Goal: Task Accomplishment & Management: Manage account settings

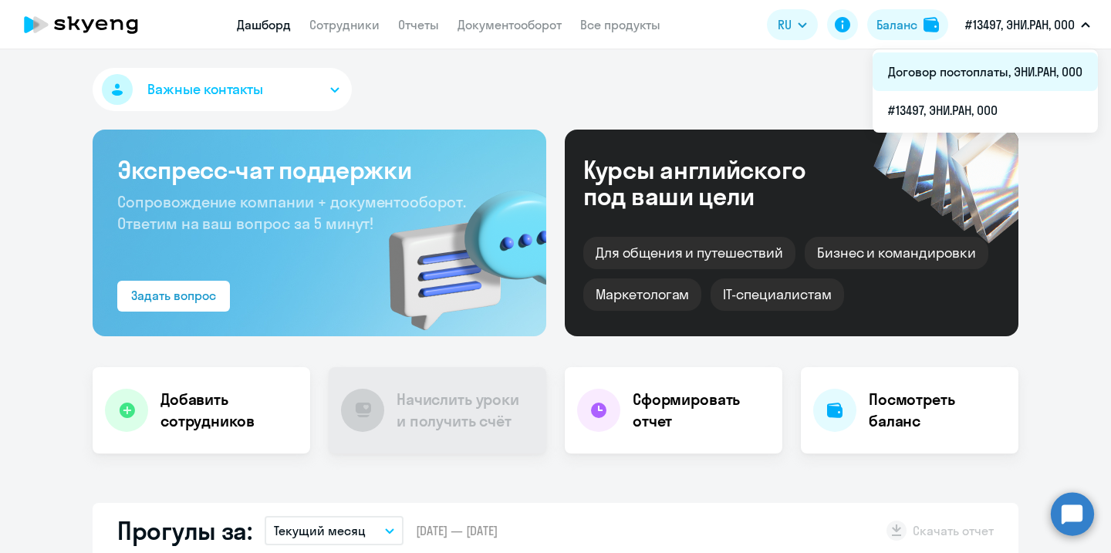
click at [1006, 59] on li "Договор постоплаты, ЭНИ.РАН, ООО" at bounding box center [985, 71] width 225 height 39
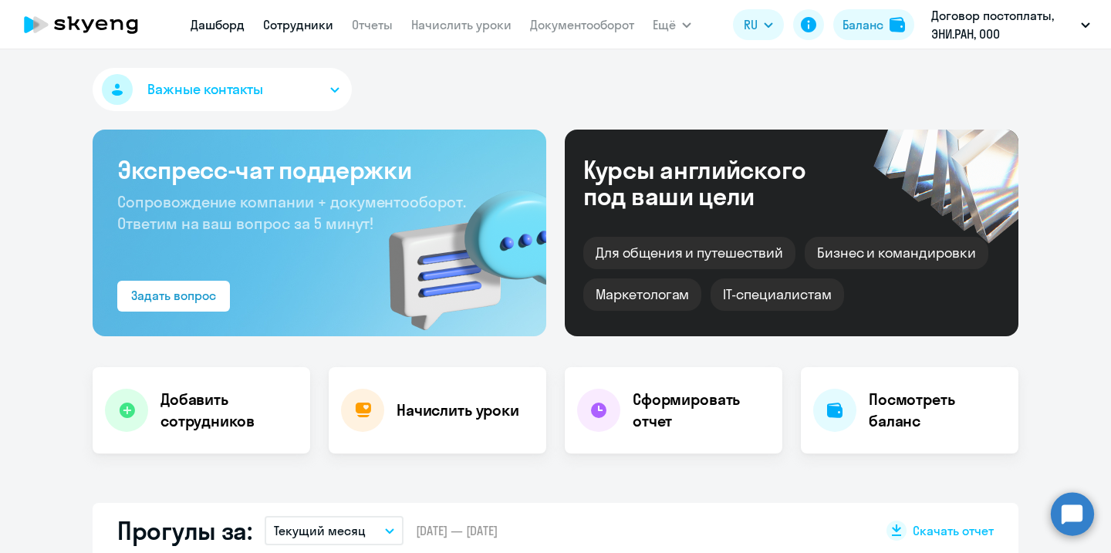
select select "30"
click at [306, 29] on link "Сотрудники" at bounding box center [298, 24] width 70 height 15
select select "30"
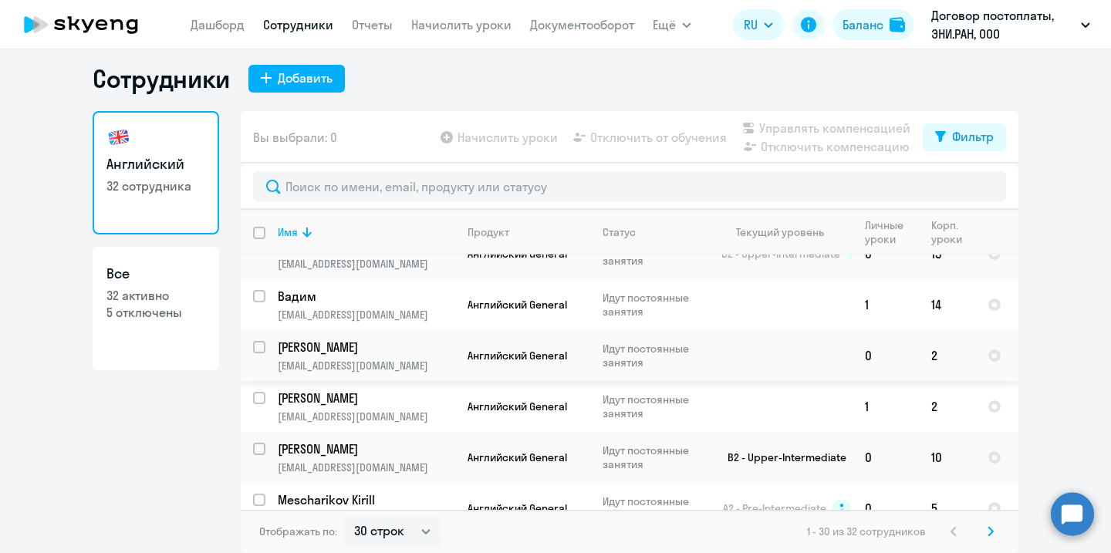
scroll to position [1261, 0]
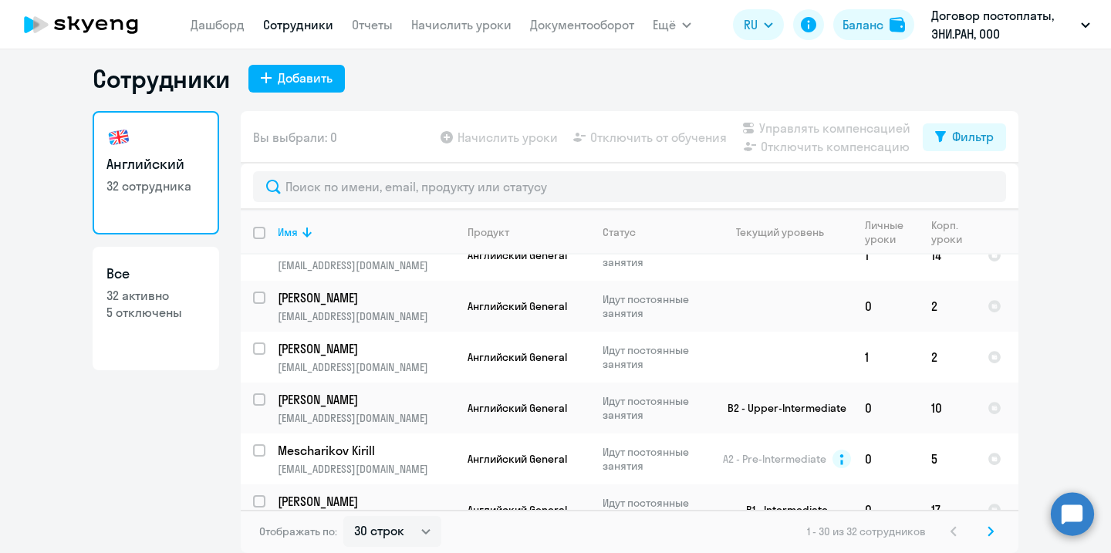
click at [993, 533] on icon at bounding box center [991, 531] width 6 height 11
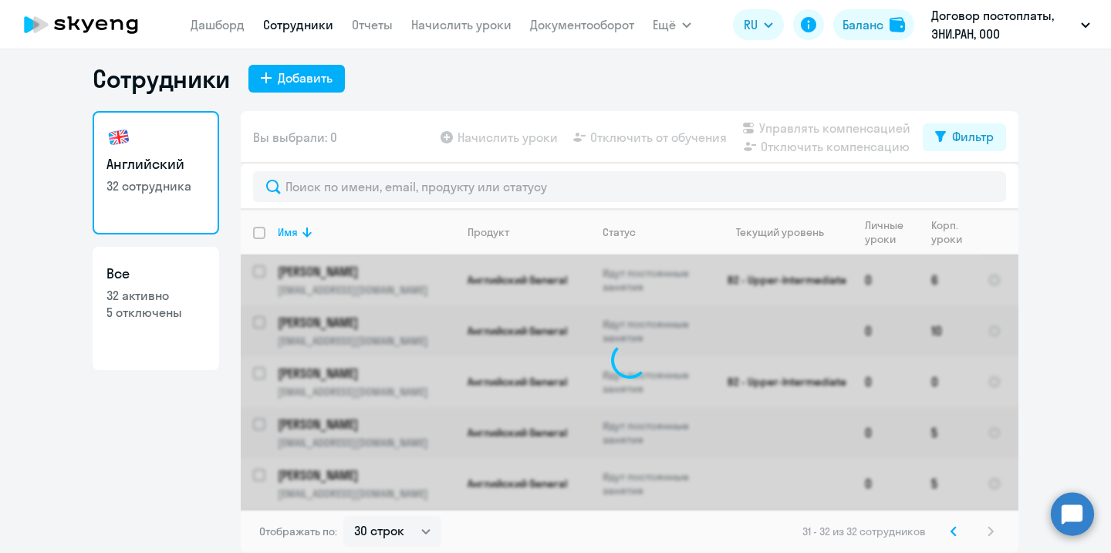
scroll to position [0, 0]
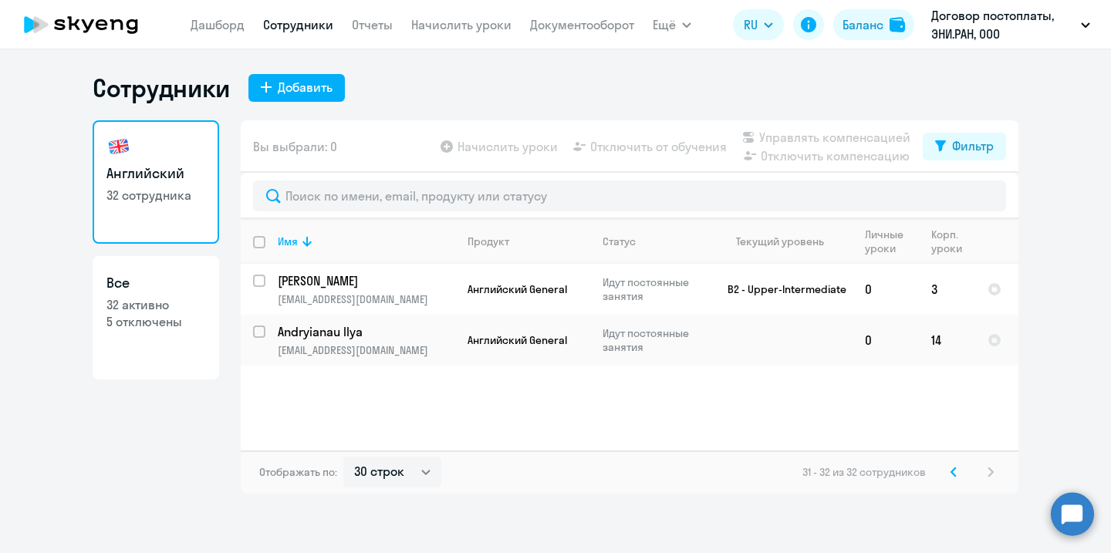
click at [955, 468] on icon at bounding box center [954, 472] width 5 height 8
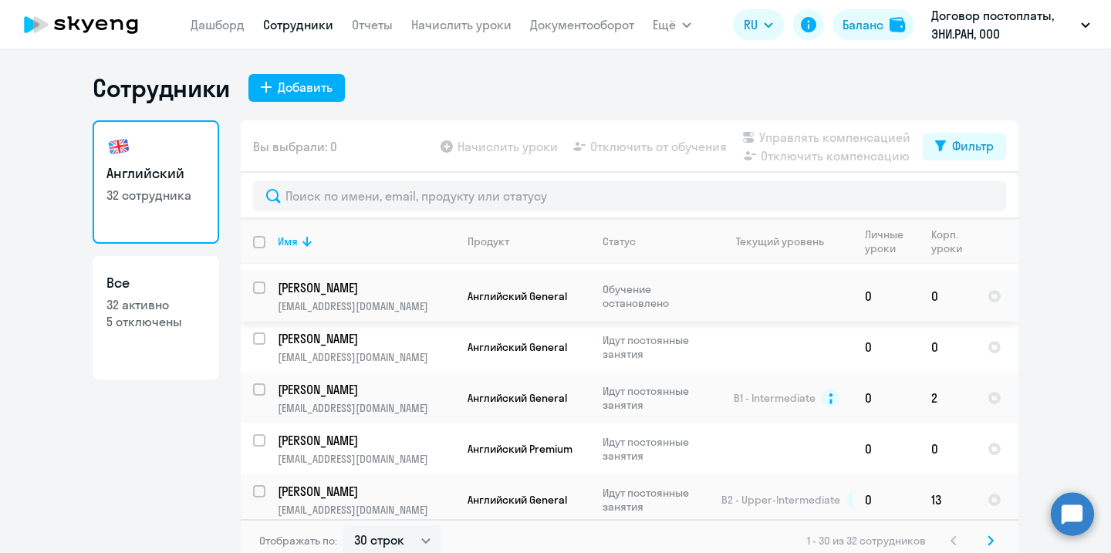
scroll to position [976, 0]
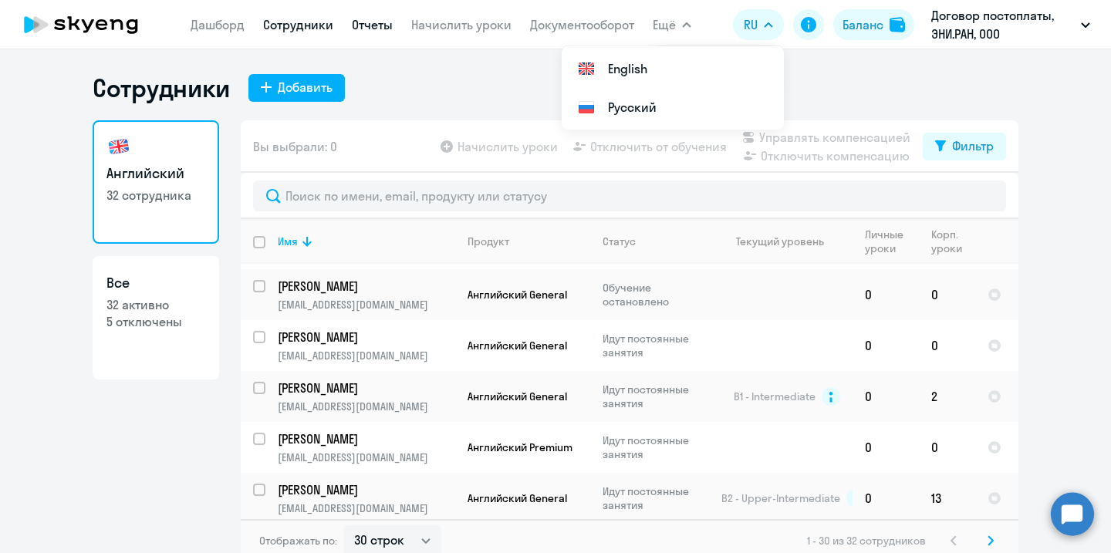
click at [374, 28] on link "Отчеты" at bounding box center [372, 24] width 41 height 15
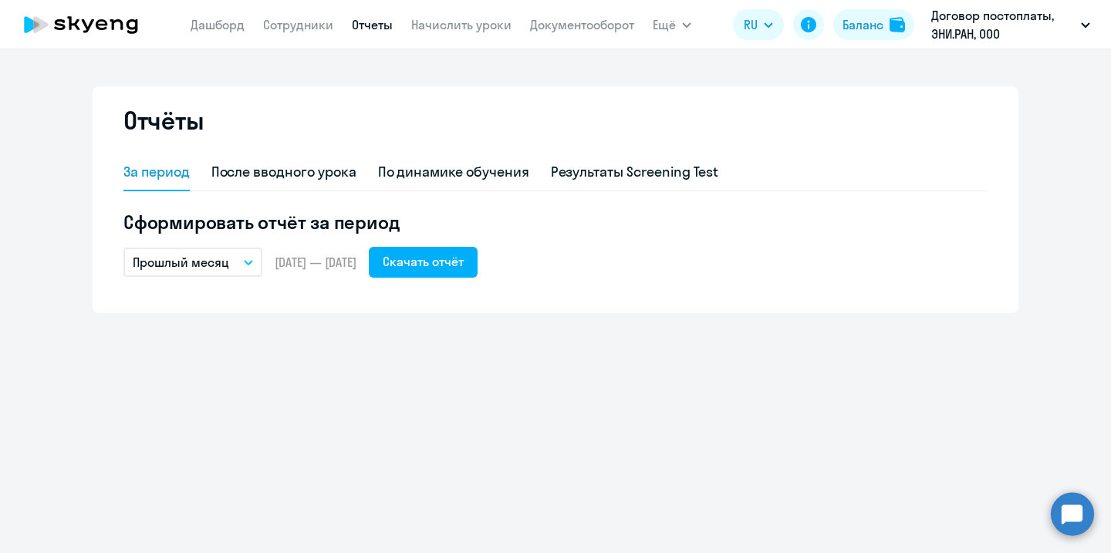
click at [240, 265] on button "Прошлый месяц" at bounding box center [192, 262] width 139 height 29
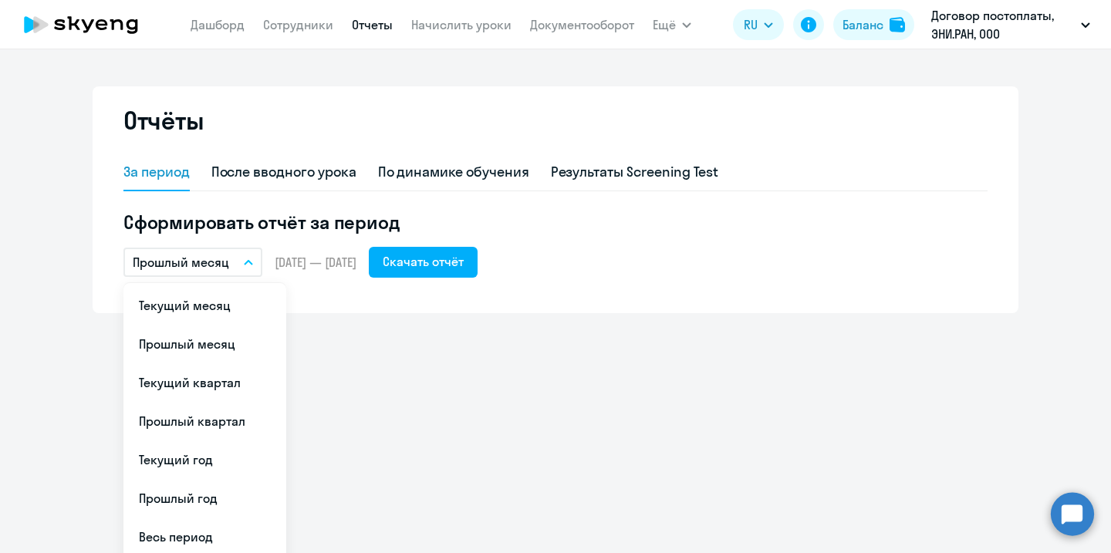
click at [479, 245] on div "Сформировать отчёт за период Прошлый месяц Текущий месяц Прошлый месяц Текущий …" at bounding box center [555, 244] width 864 height 68
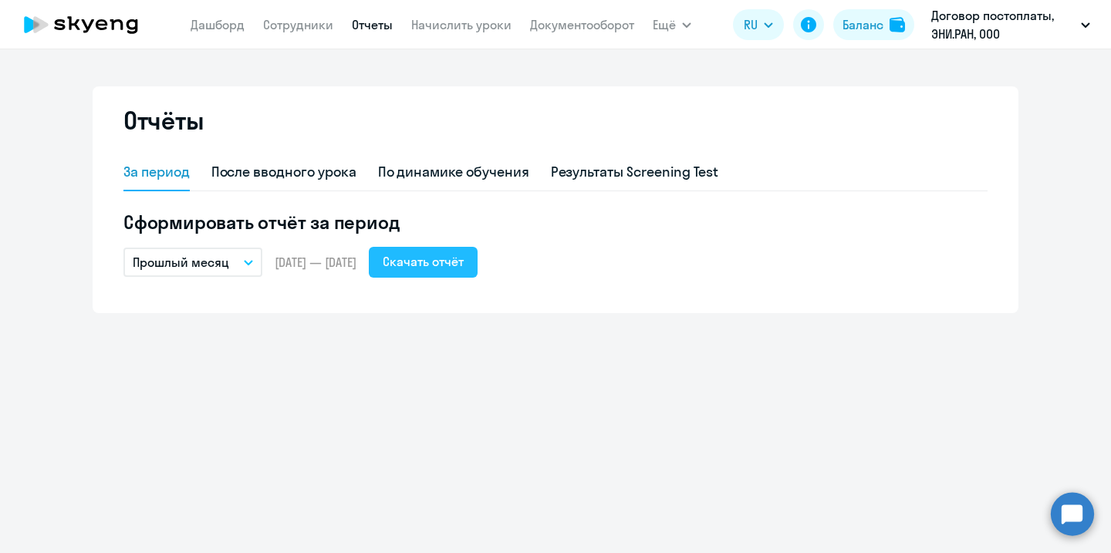
click at [464, 263] on div "Скачать отчёт" at bounding box center [423, 261] width 81 height 19
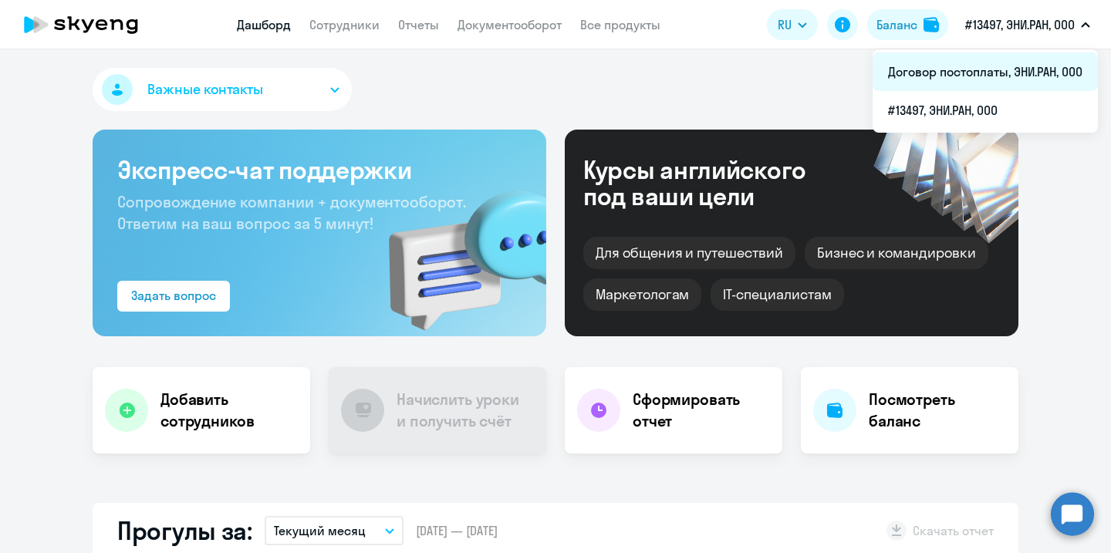
click at [989, 66] on li "Договор постоплаты, ЭНИ.РАН, ООО" at bounding box center [985, 71] width 225 height 39
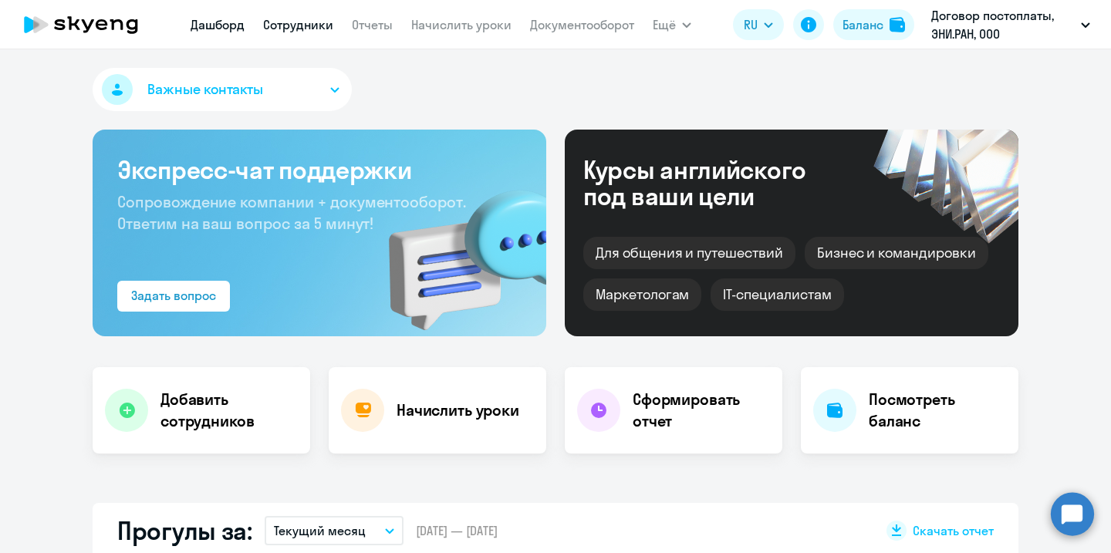
click at [304, 26] on link "Сотрудники" at bounding box center [298, 24] width 70 height 15
select select "30"
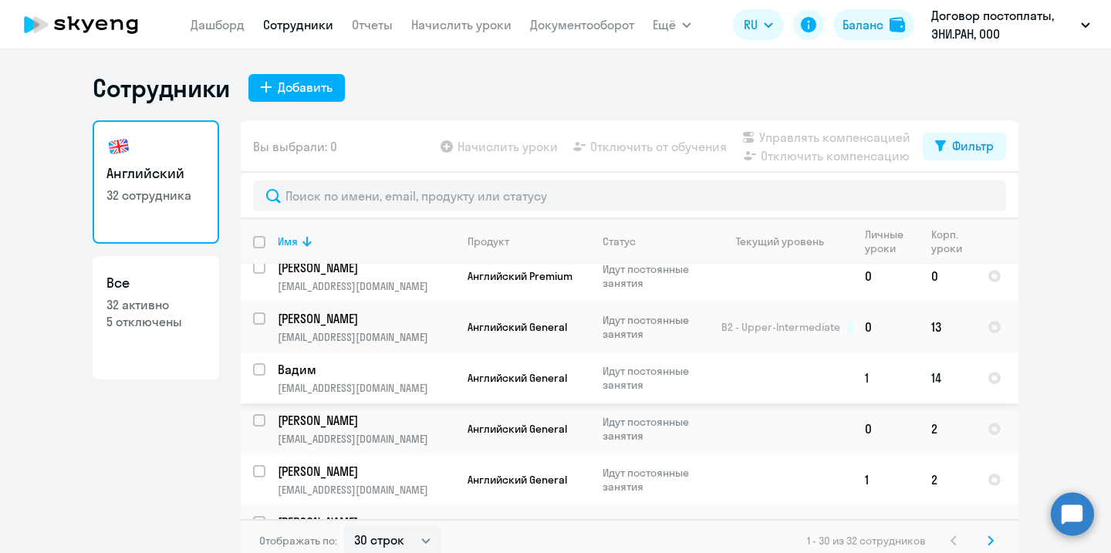
scroll to position [1155, 0]
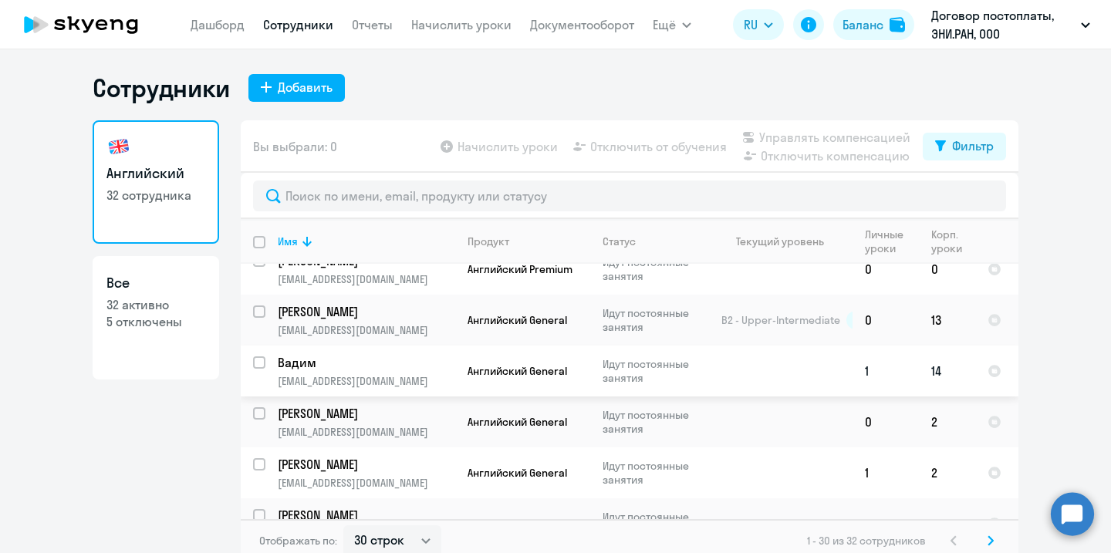
click at [927, 353] on td "14" at bounding box center [947, 371] width 56 height 51
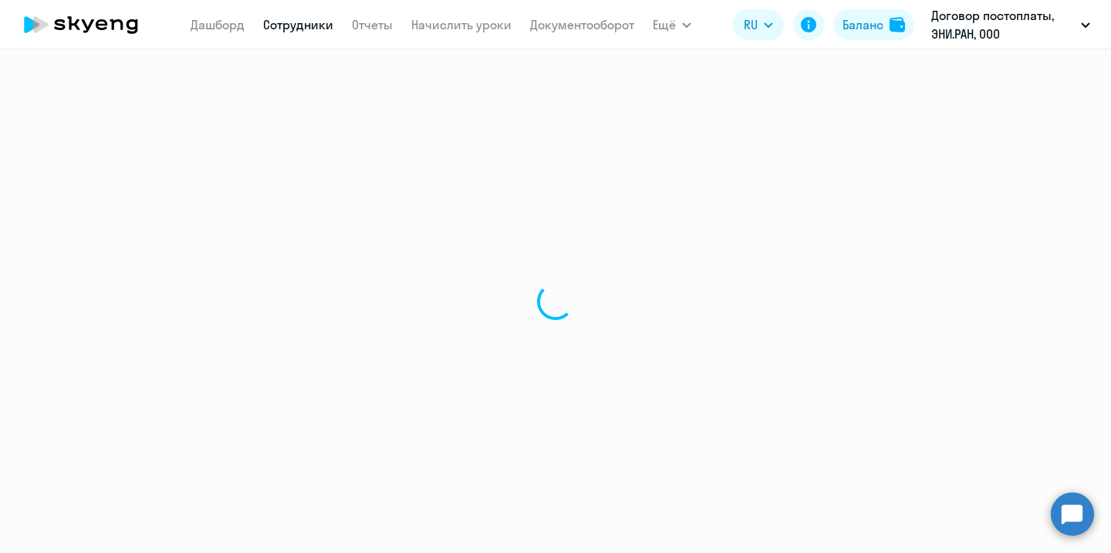
select select "english"
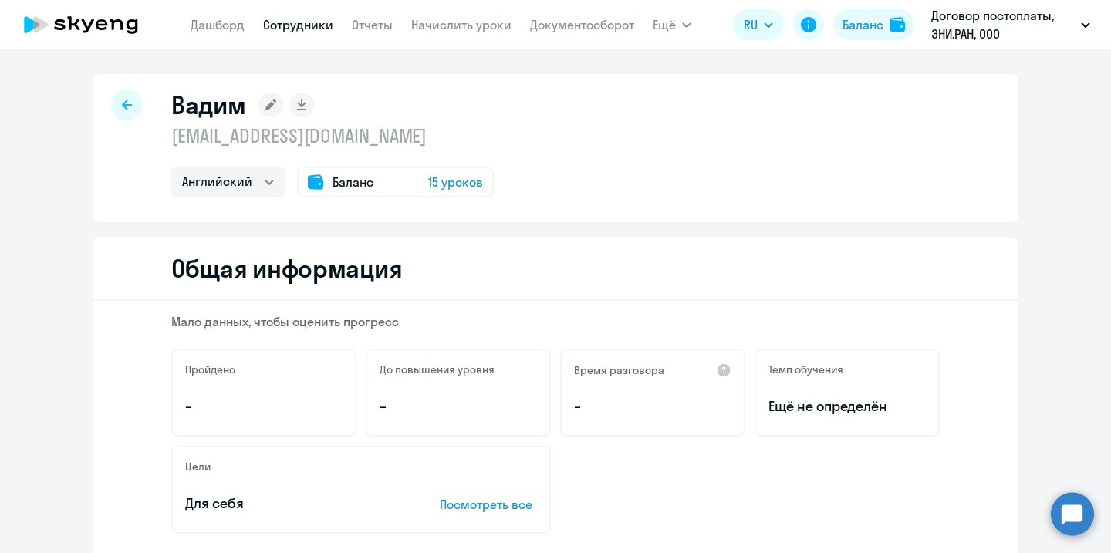
click at [462, 181] on span "15 уроков" at bounding box center [455, 182] width 55 height 19
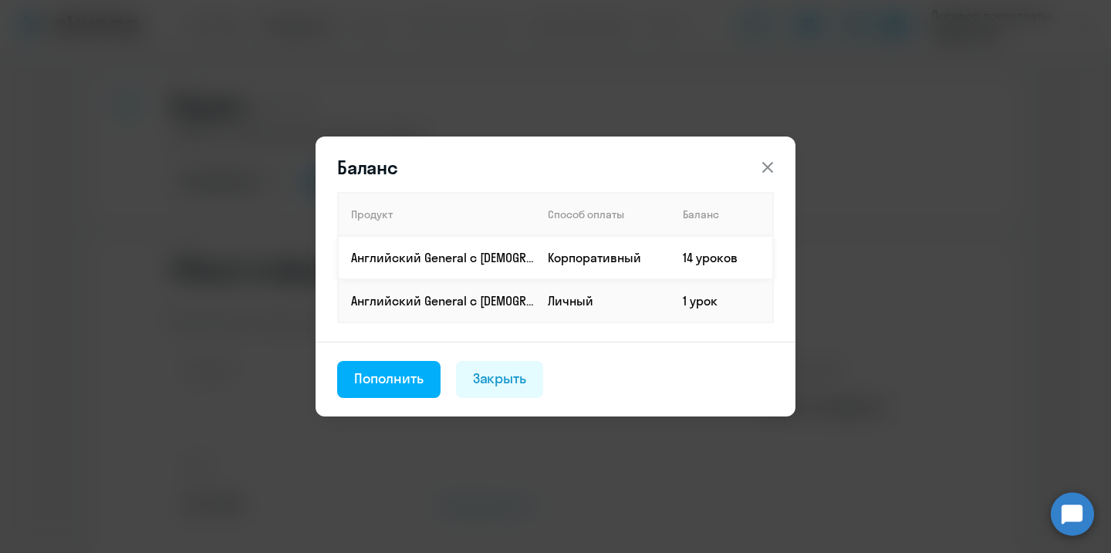
click at [707, 252] on td "14 уроков" at bounding box center [722, 257] width 103 height 43
click at [690, 258] on td "14 уроков" at bounding box center [722, 257] width 103 height 43
click at [768, 164] on icon at bounding box center [768, 167] width 19 height 19
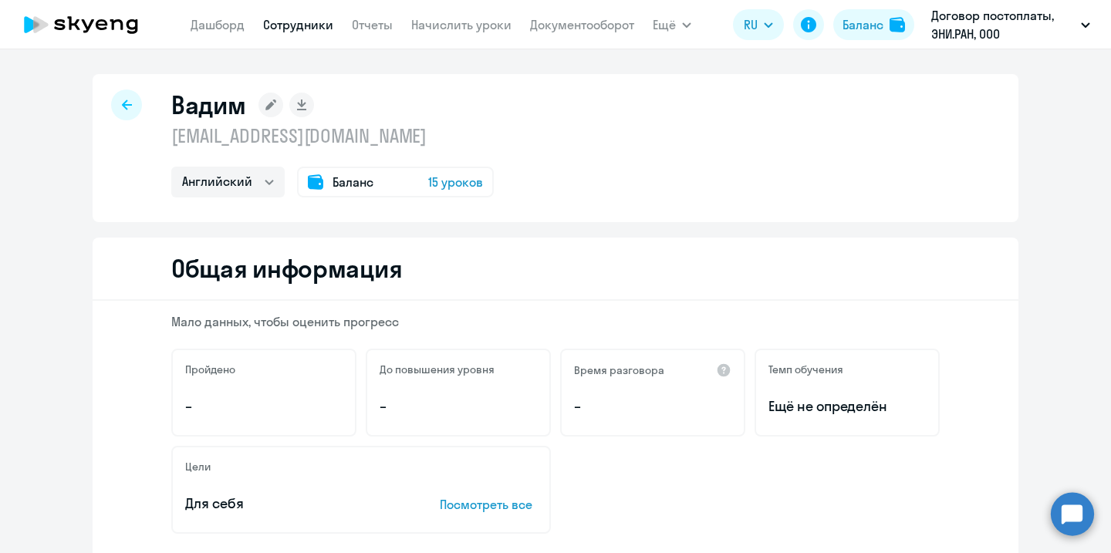
click at [129, 112] on div at bounding box center [126, 105] width 31 height 31
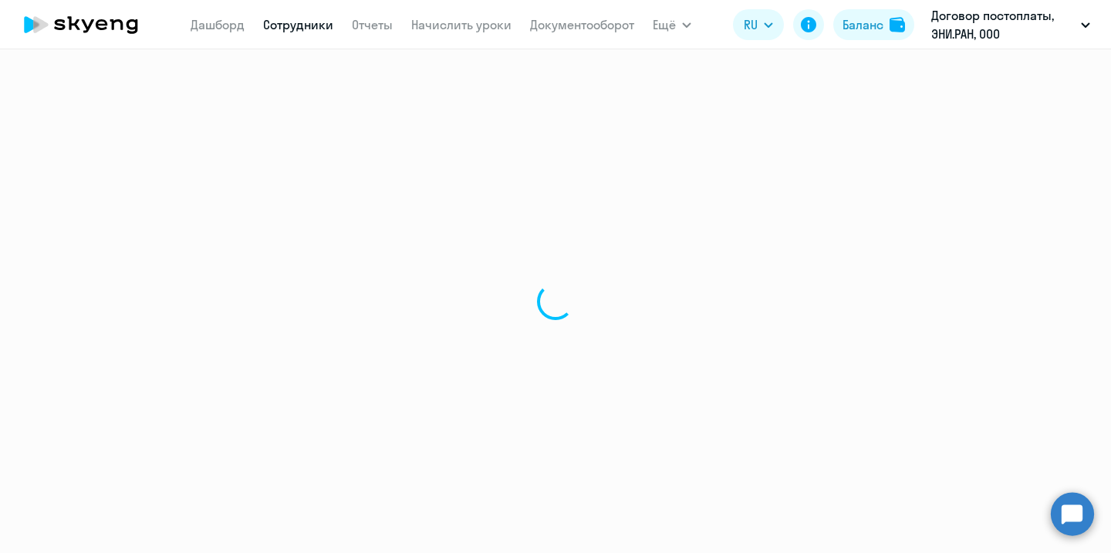
select select "30"
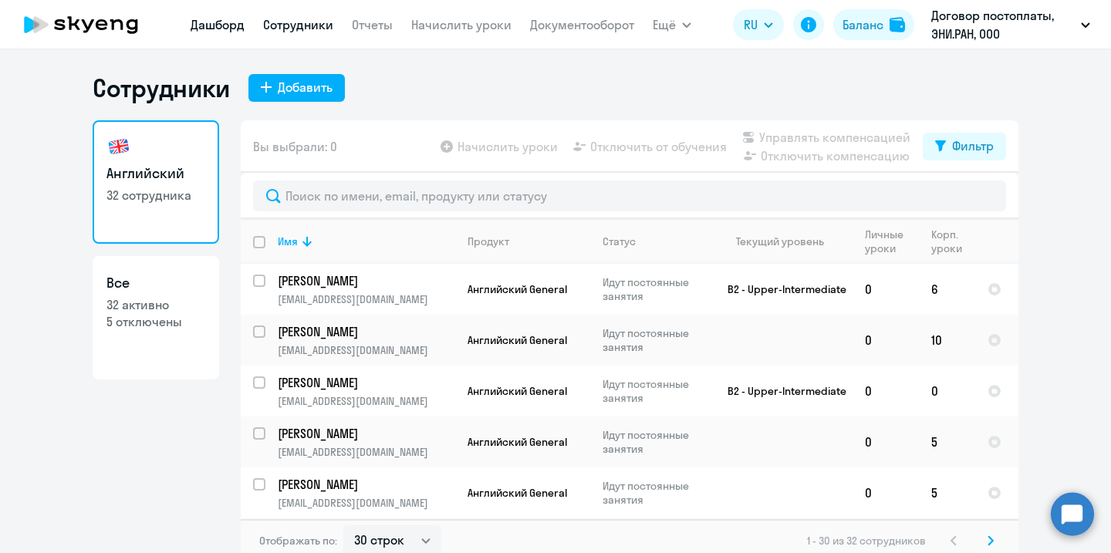
click at [226, 28] on link "Дашборд" at bounding box center [218, 24] width 54 height 15
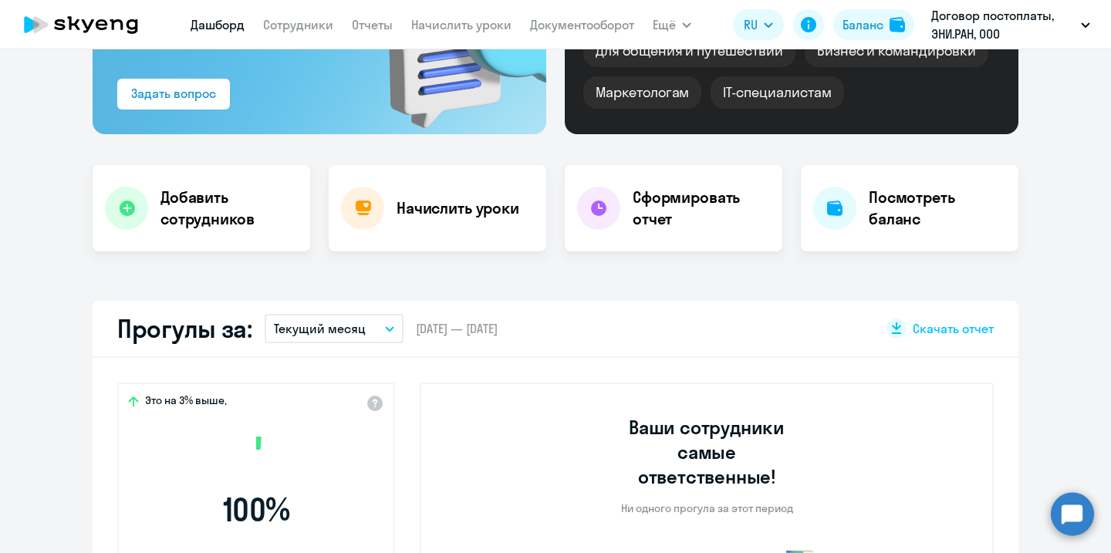
select select "30"
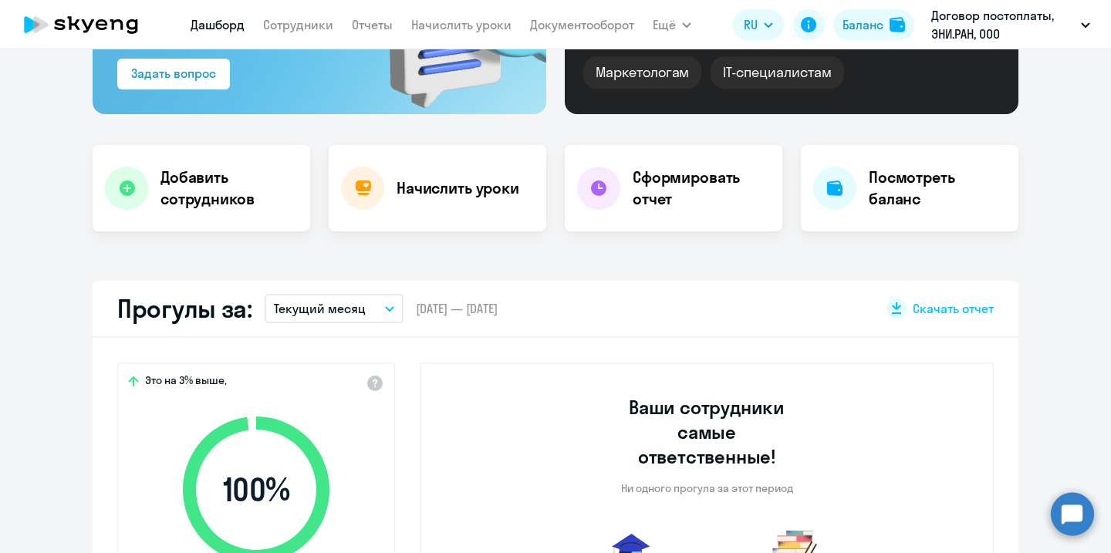
scroll to position [364, 0]
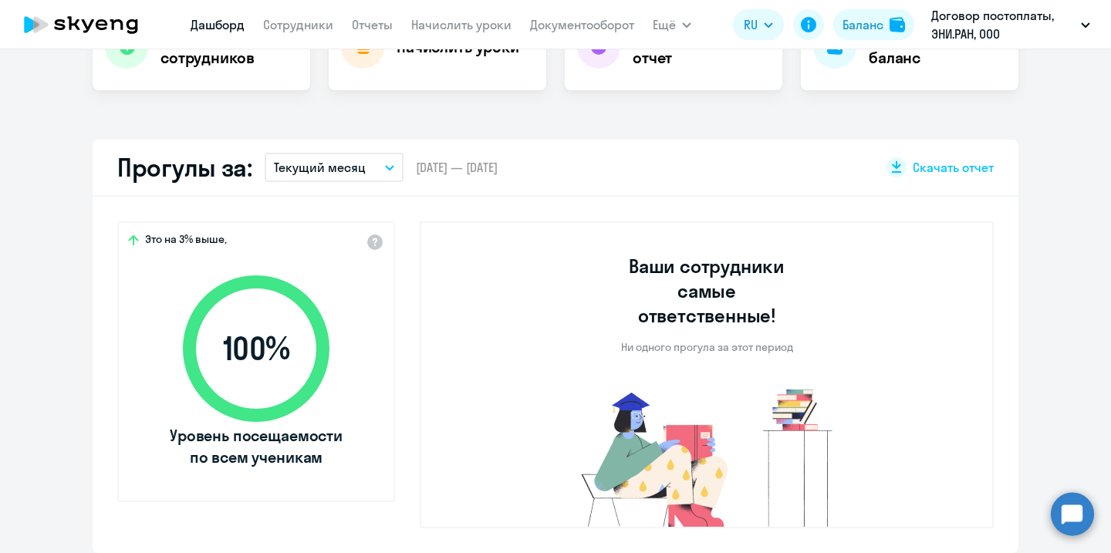
click at [374, 166] on button "Текущий месяц" at bounding box center [334, 167] width 139 height 29
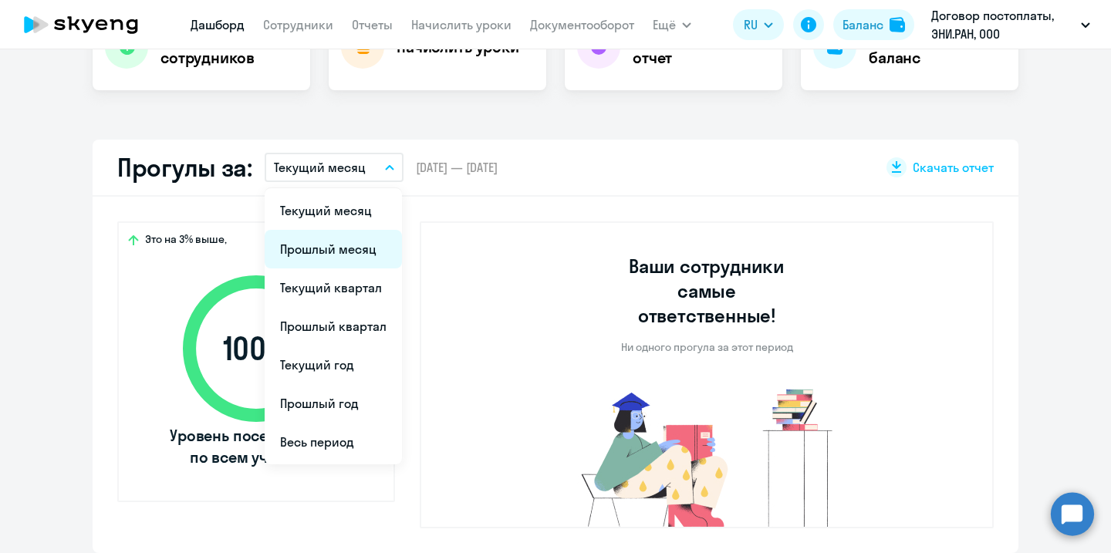
click at [342, 242] on li "Прошлый месяц" at bounding box center [333, 249] width 137 height 39
